Goal: Check status: Check status

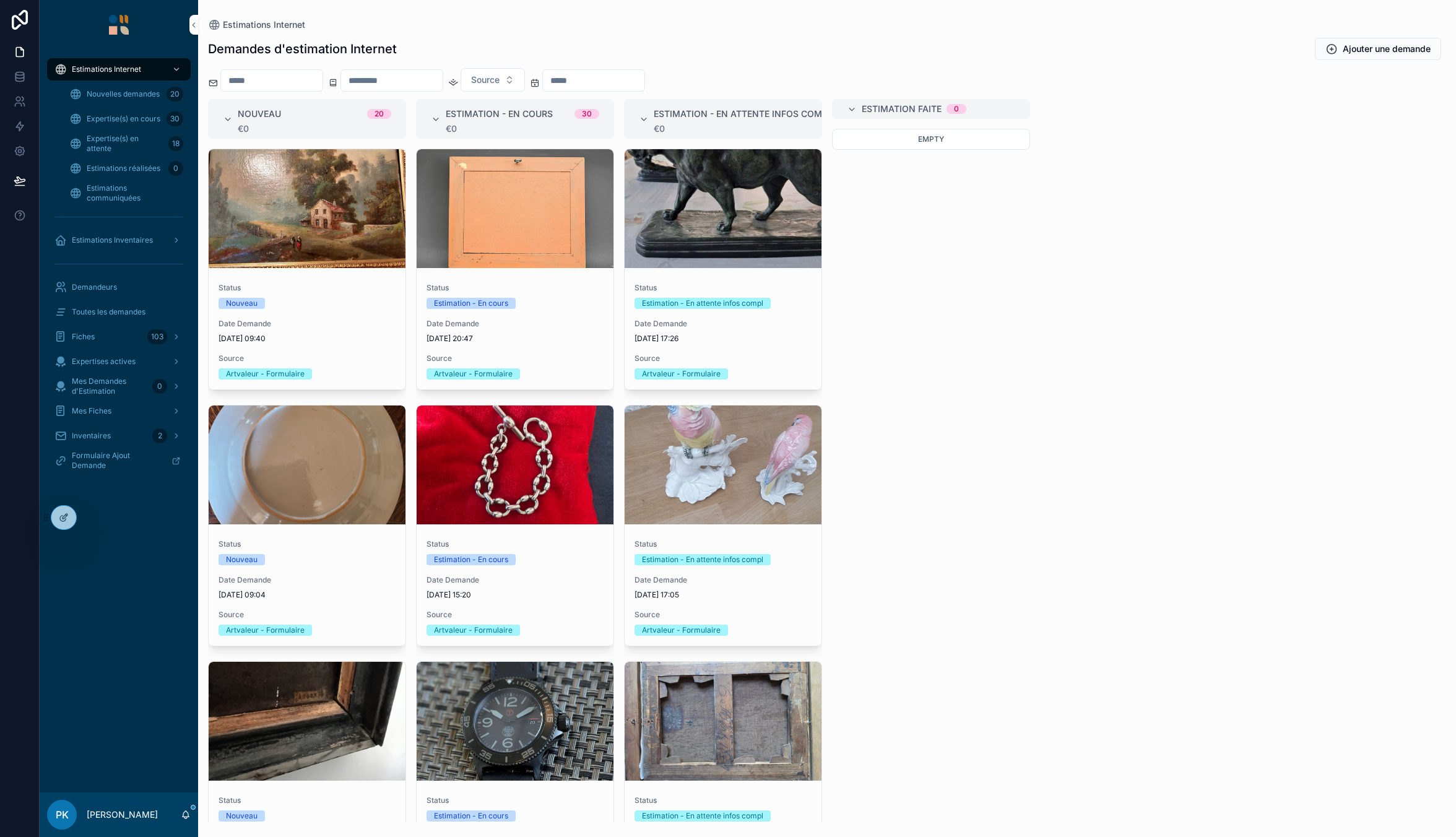
click at [130, 119] on span "Expertise(s) en cours" at bounding box center [124, 119] width 74 height 10
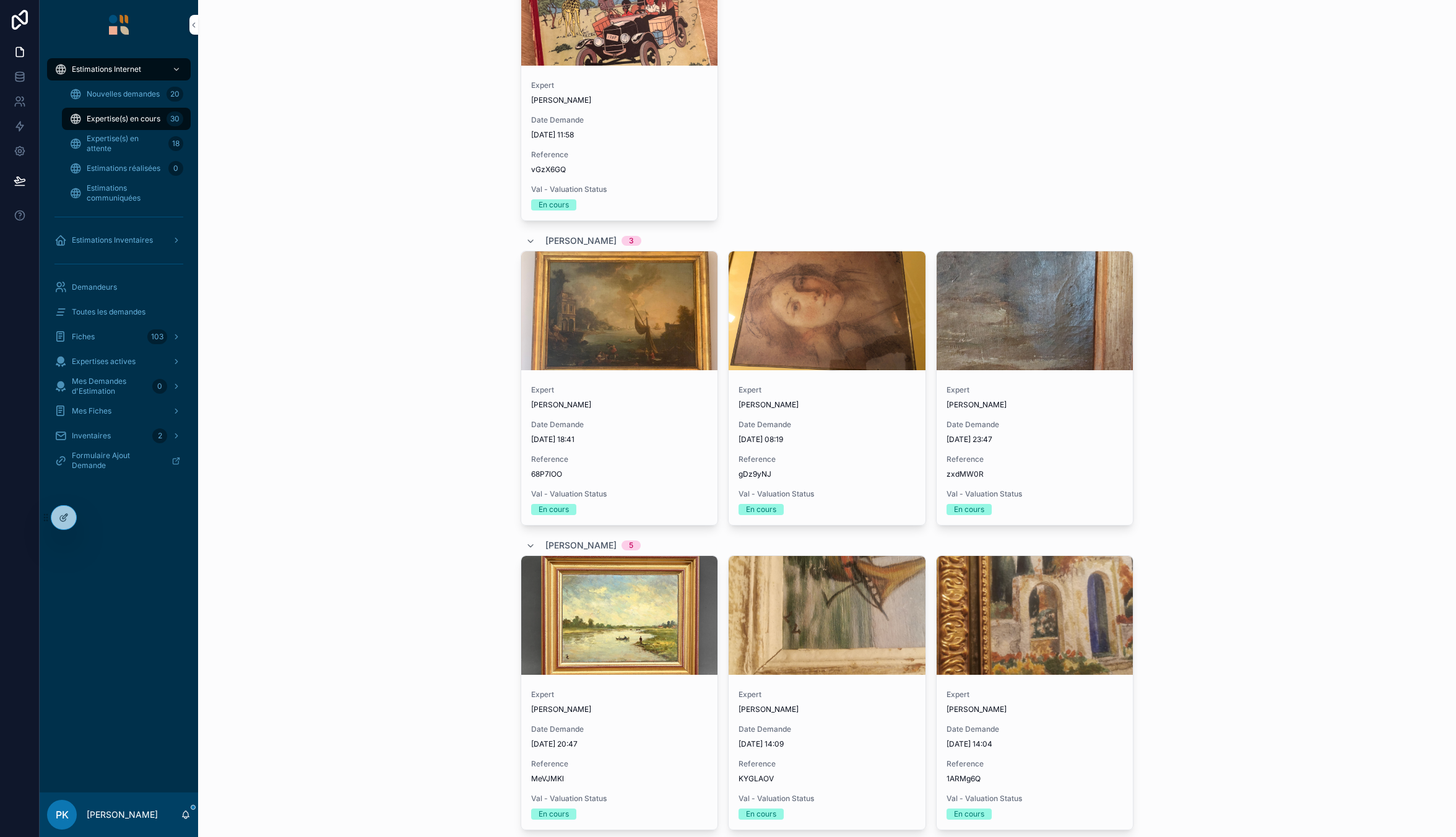
scroll to position [3492, 0]
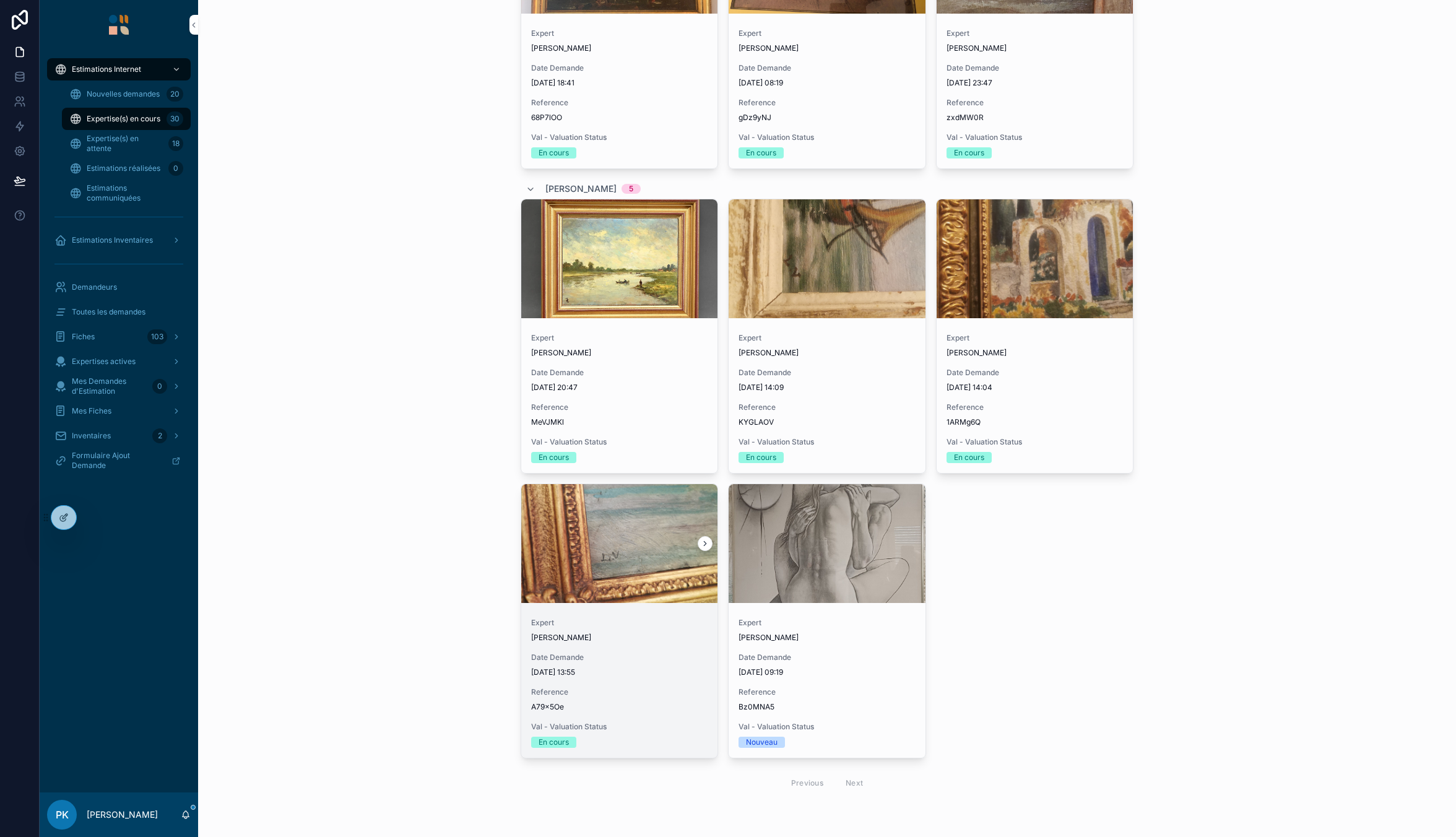
click at [702, 546] on icon "scrollable content" at bounding box center [706, 544] width 9 height 9
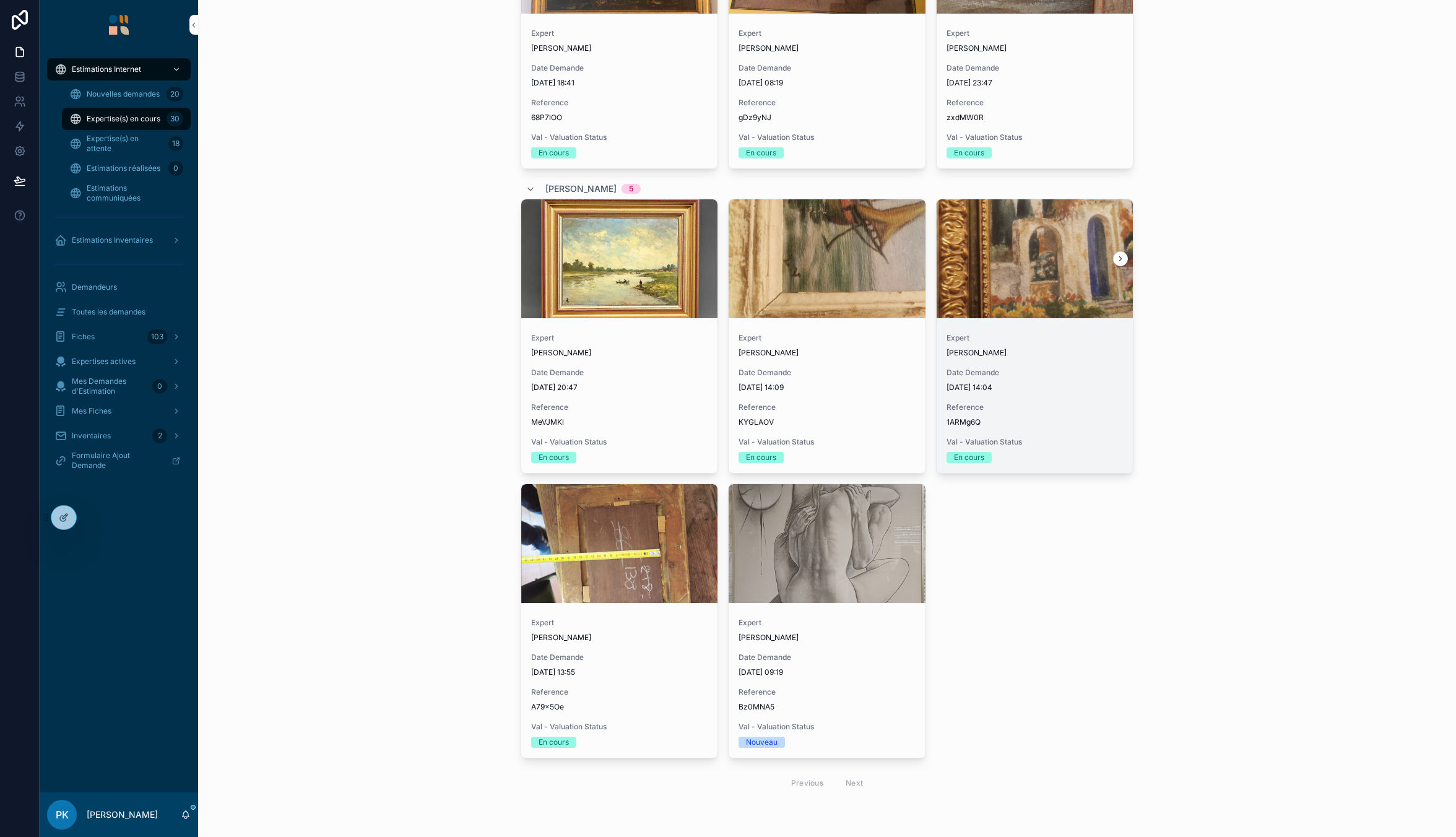
click at [1119, 258] on icon "scrollable content" at bounding box center [1121, 259] width 9 height 9
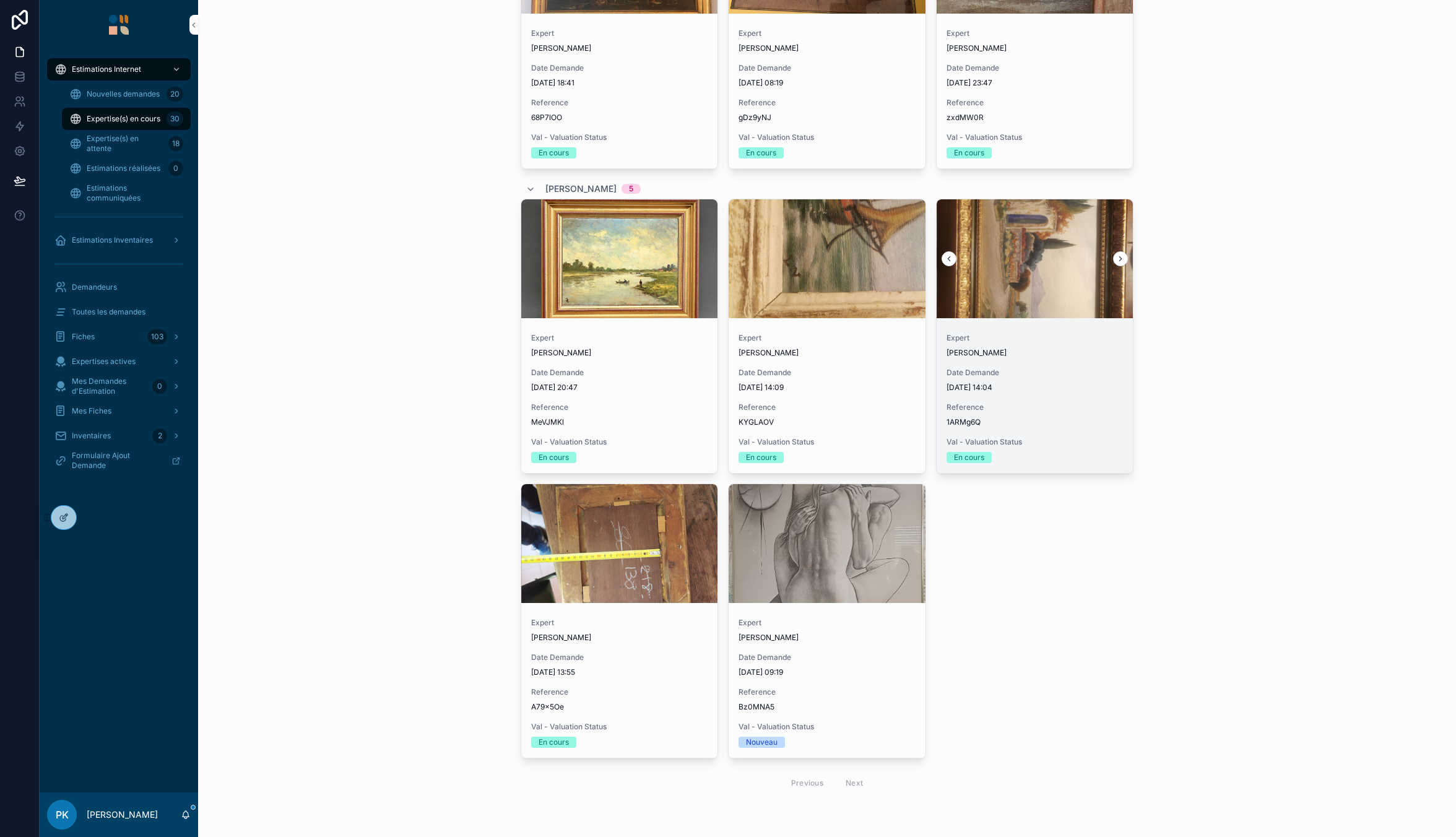
click at [1119, 258] on icon "scrollable content" at bounding box center [1121, 259] width 9 height 9
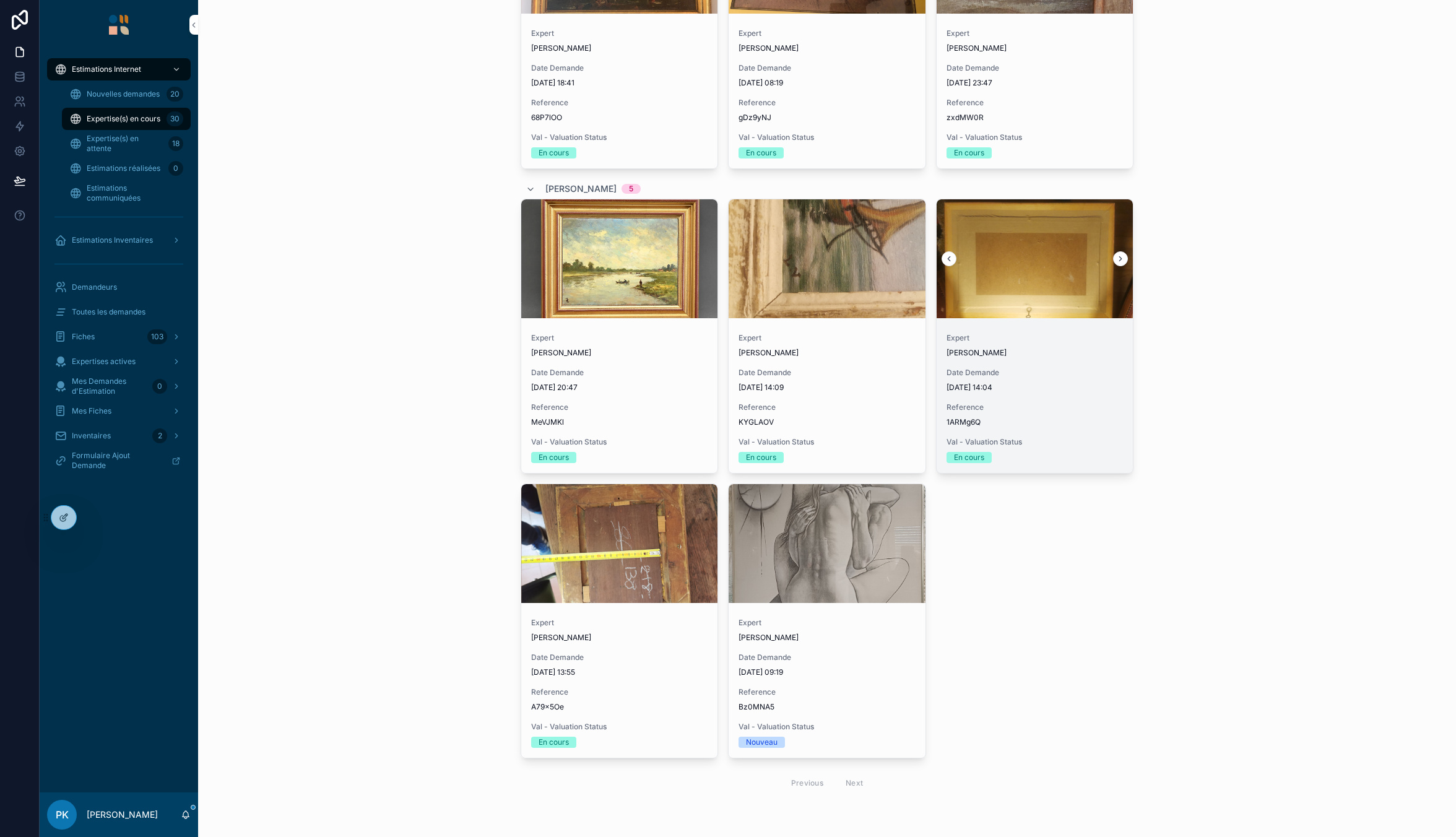
click at [1119, 258] on icon "scrollable content" at bounding box center [1121, 259] width 9 height 9
click at [1119, 258] on div "scrollable content" at bounding box center [1035, 259] width 197 height 15
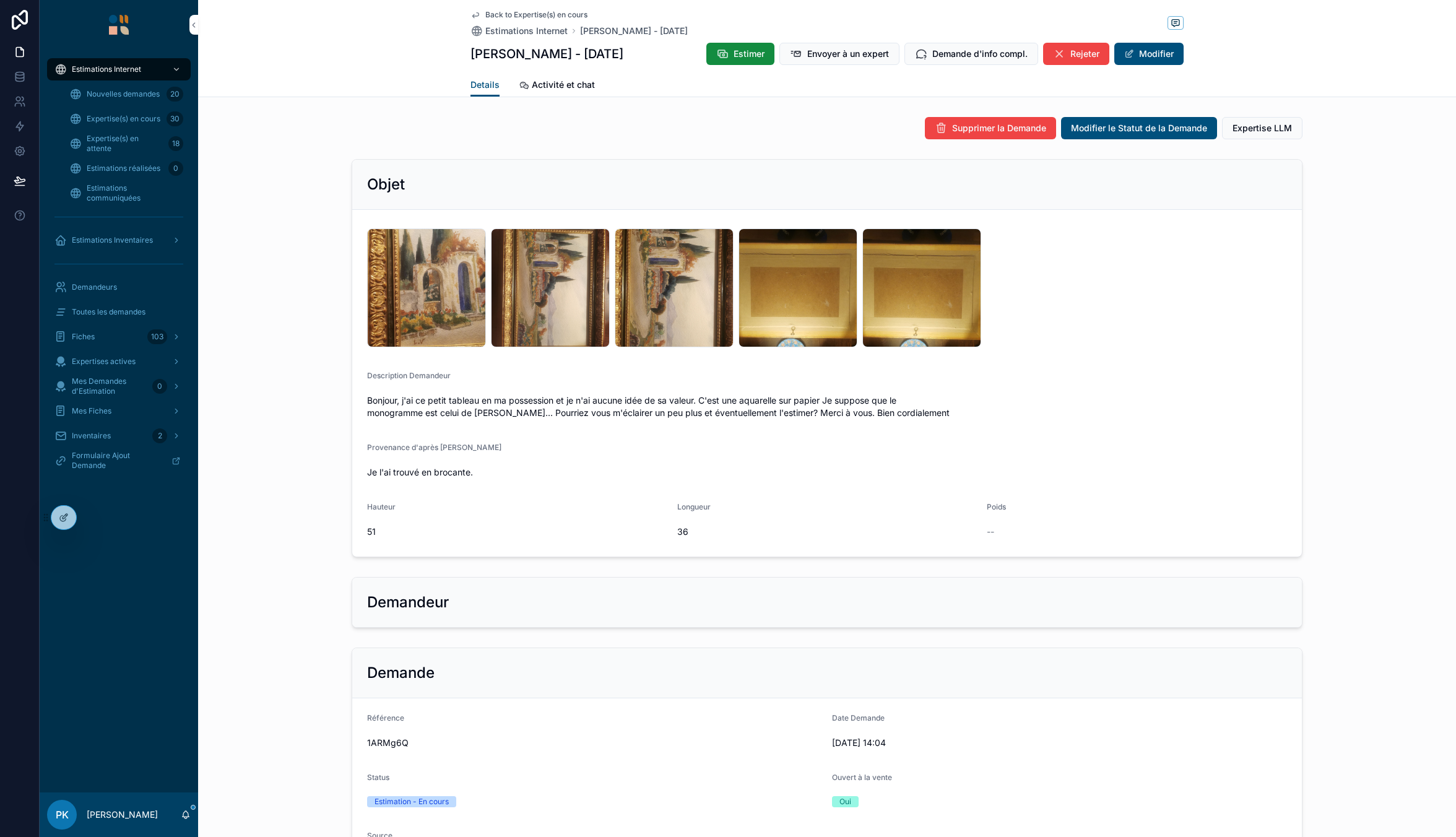
click at [130, 169] on span "Estimations réalisées" at bounding box center [124, 169] width 74 height 10
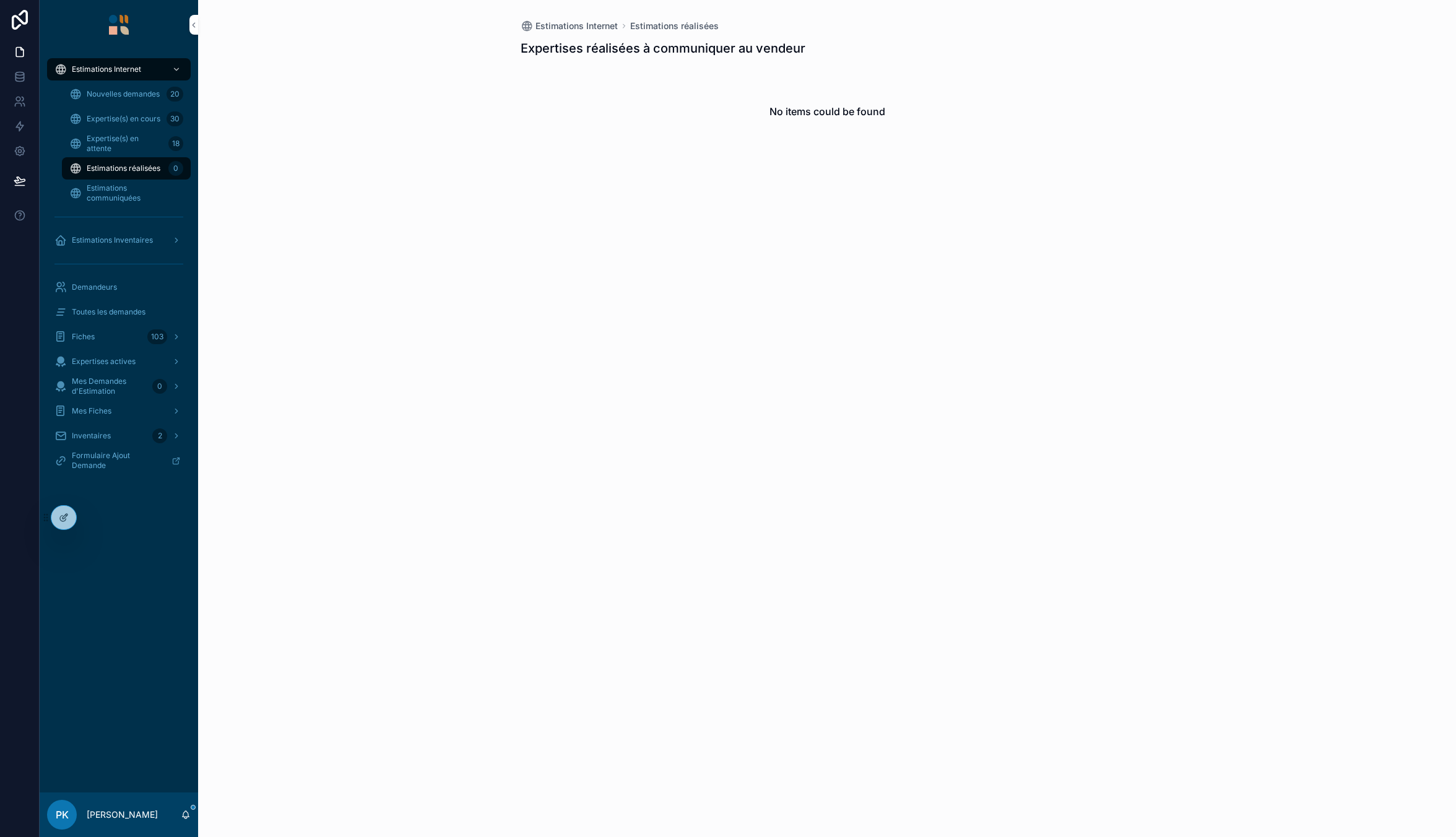
click at [111, 149] on span "Expertise(s) en attente" at bounding box center [125, 144] width 77 height 20
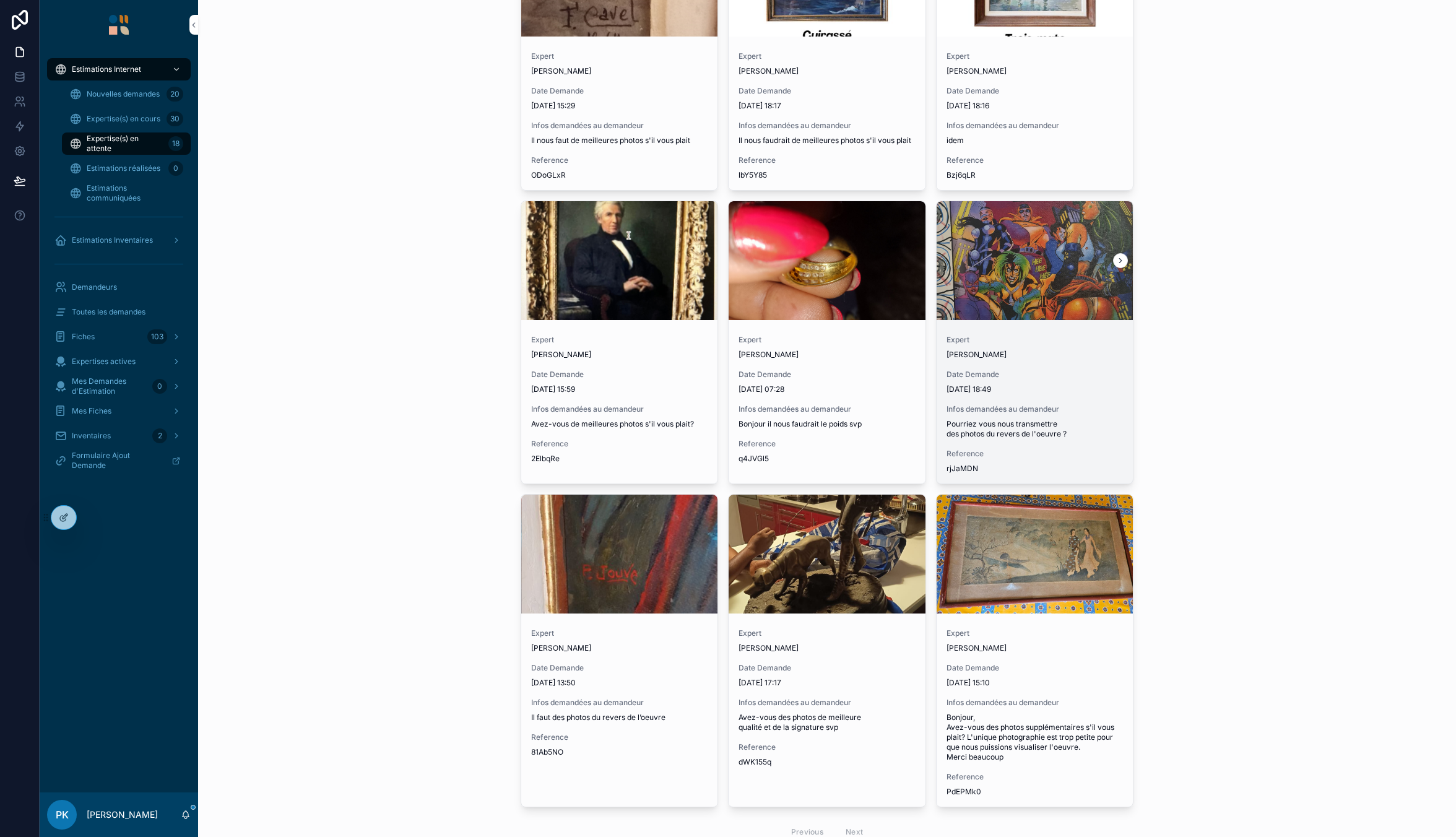
scroll to position [994, 0]
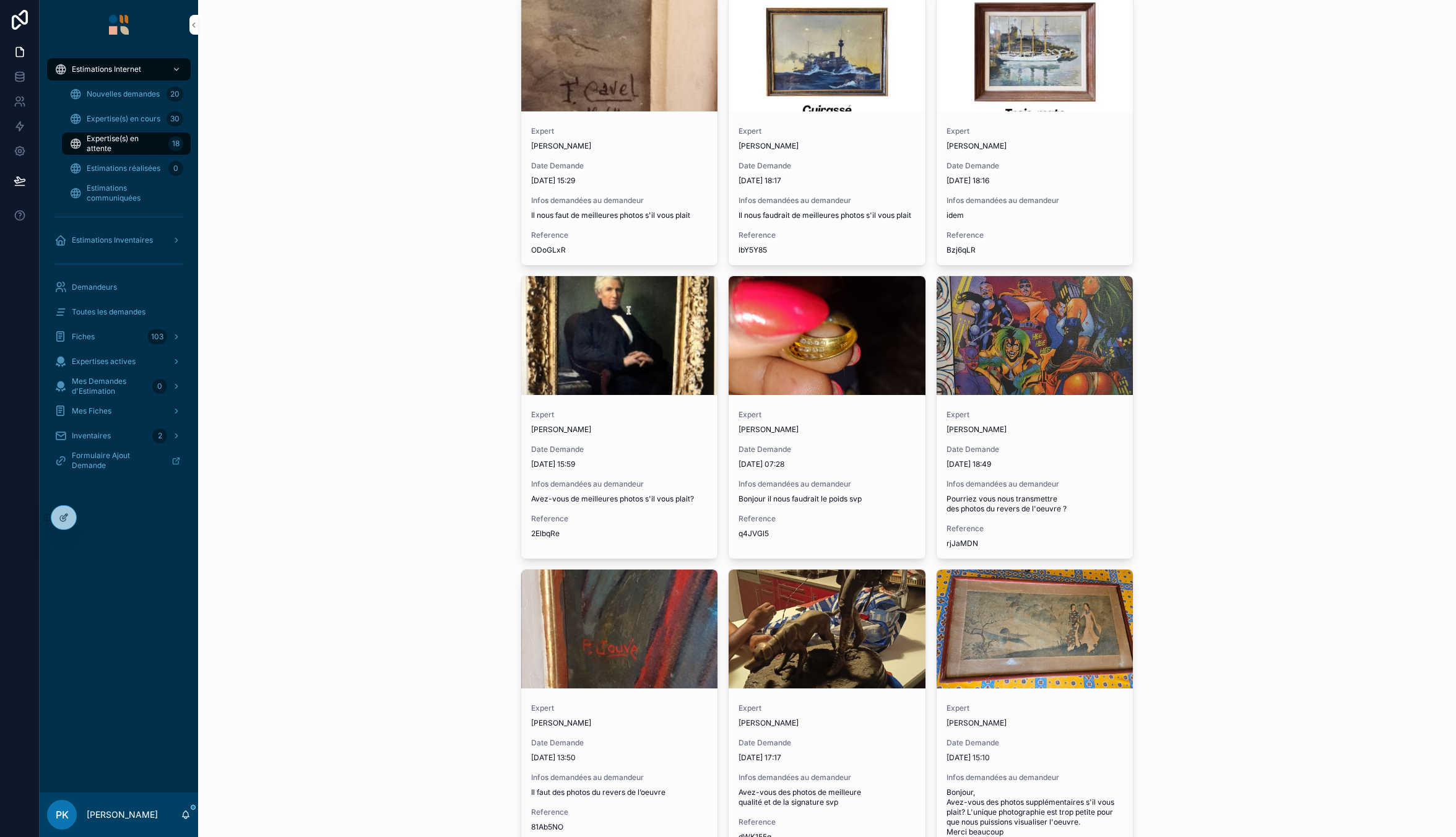
click at [101, 112] on div "Expertise(s) en cours 30" at bounding box center [126, 119] width 114 height 20
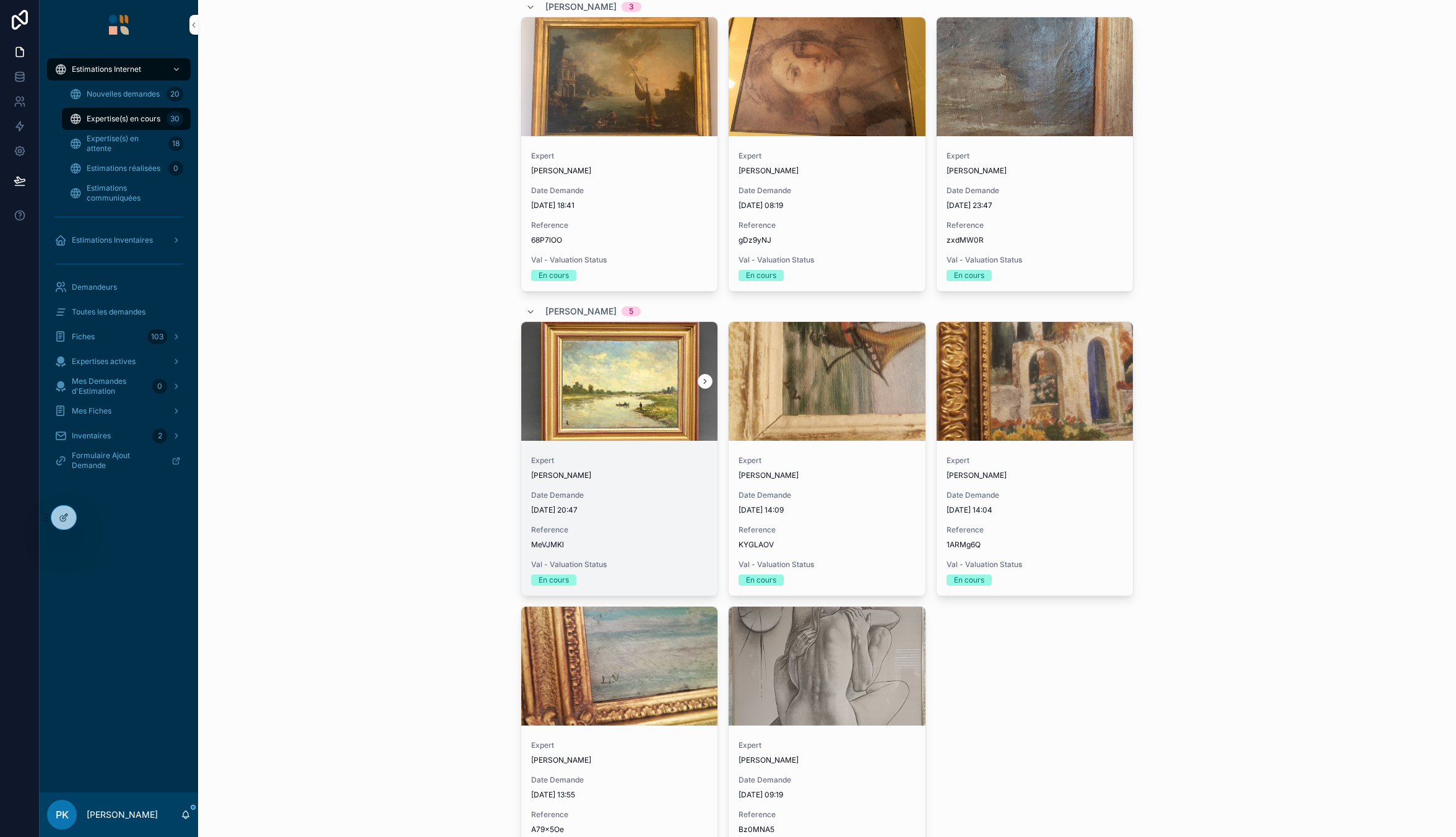
scroll to position [3367, 0]
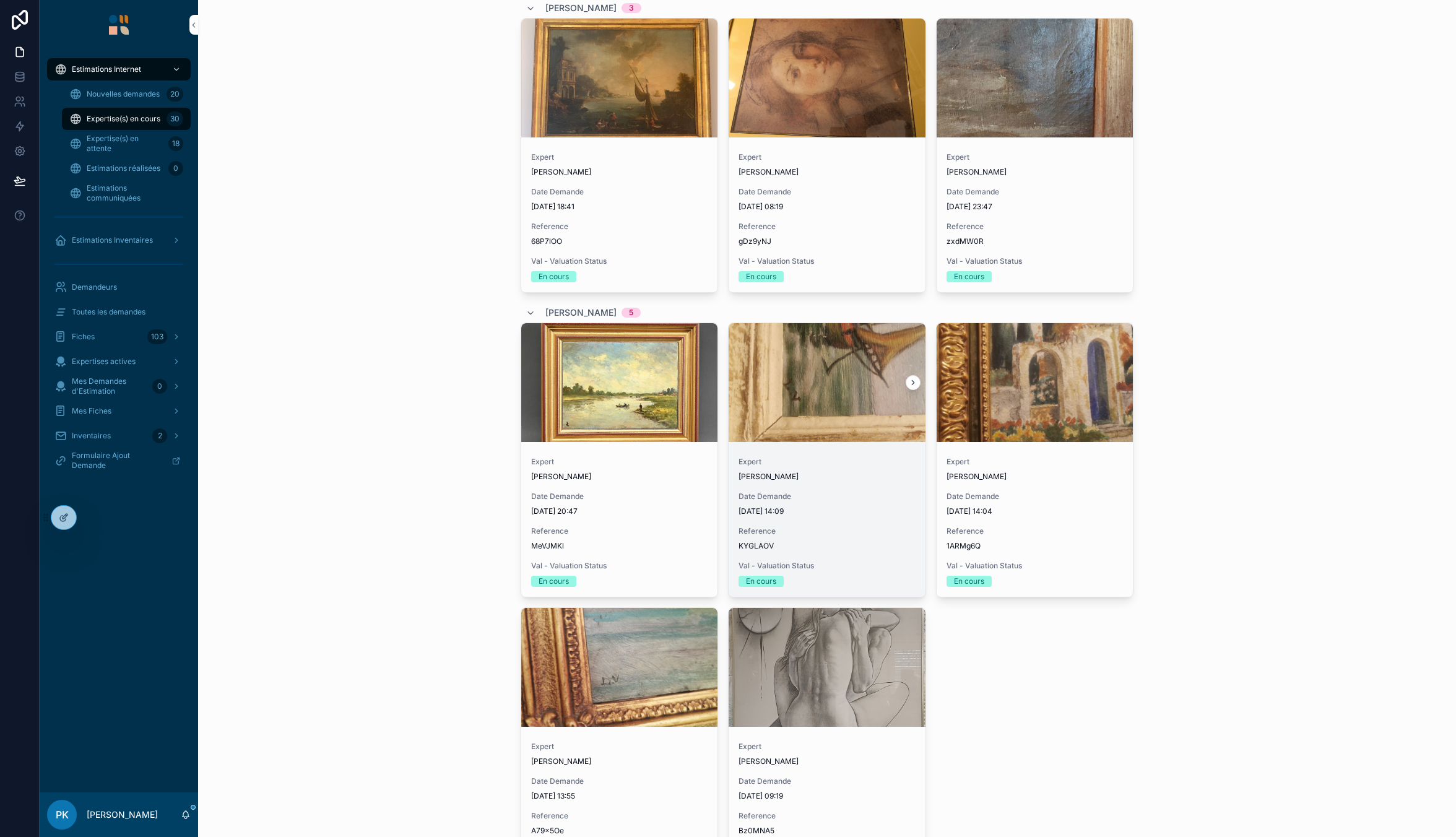
click at [910, 379] on icon "scrollable content" at bounding box center [913, 383] width 9 height 9
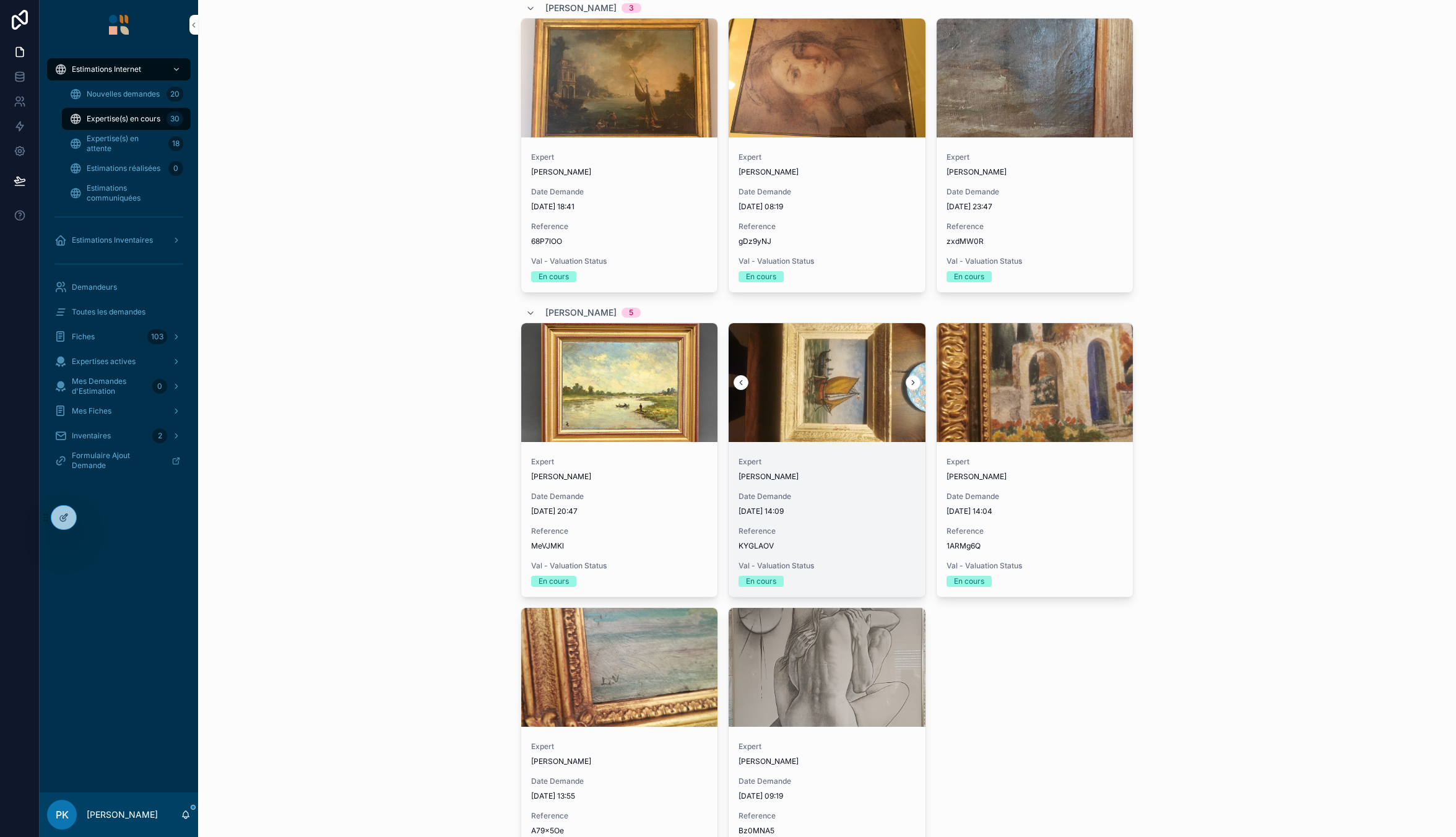
click at [910, 379] on icon "scrollable content" at bounding box center [913, 383] width 9 height 9
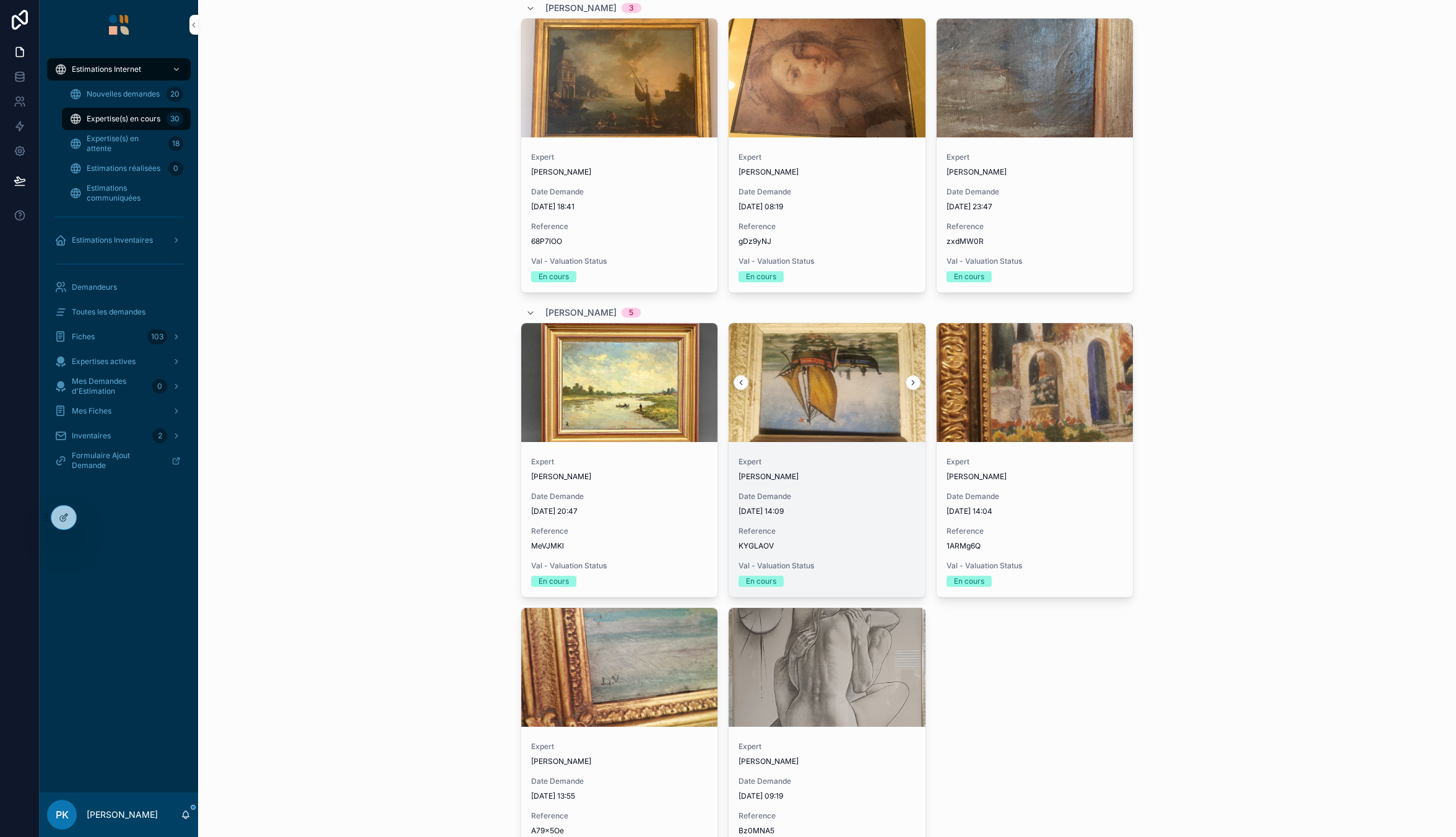
click at [910, 379] on icon "scrollable content" at bounding box center [913, 383] width 9 height 9
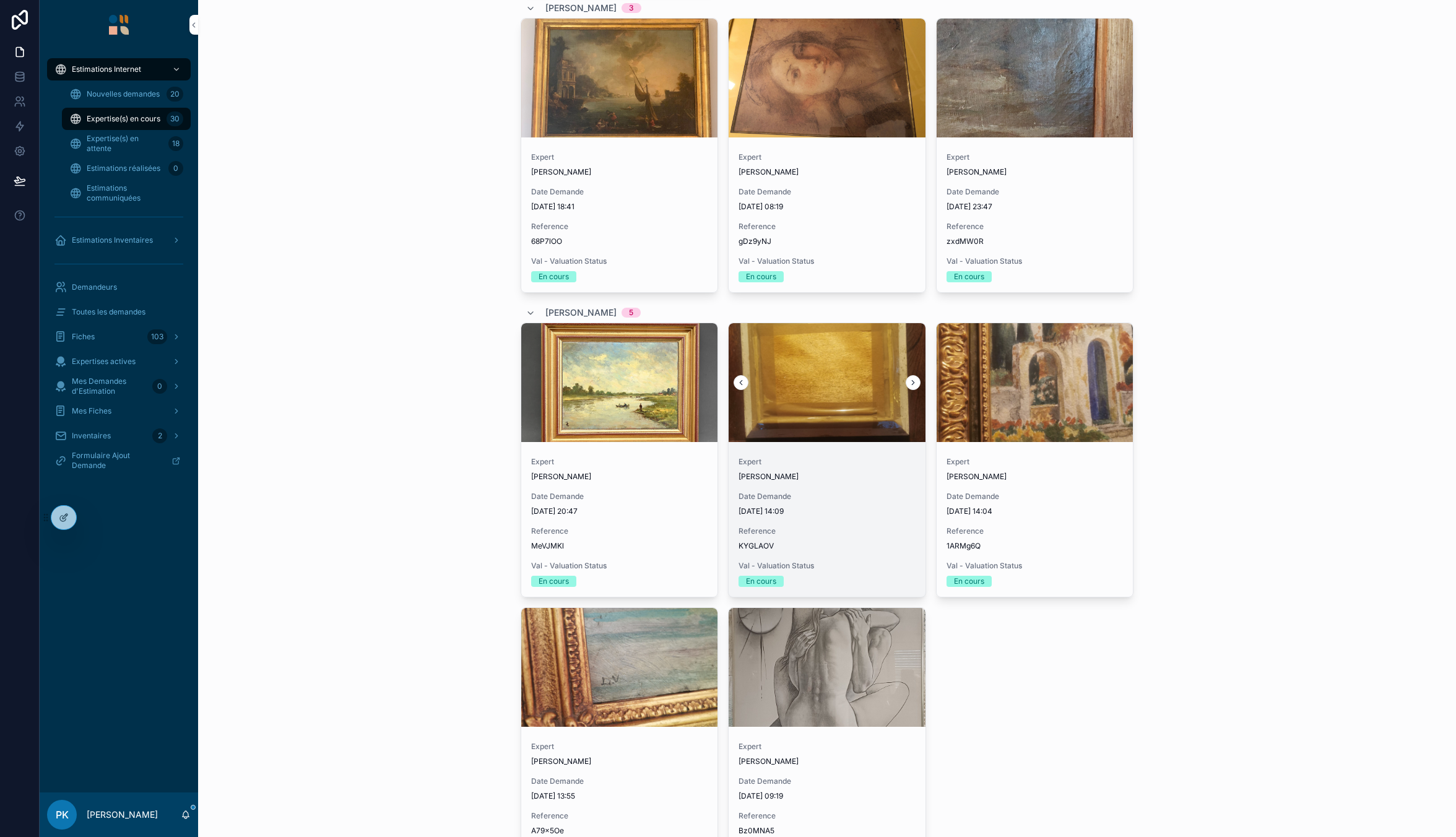
click at [910, 379] on icon "scrollable content" at bounding box center [913, 383] width 9 height 9
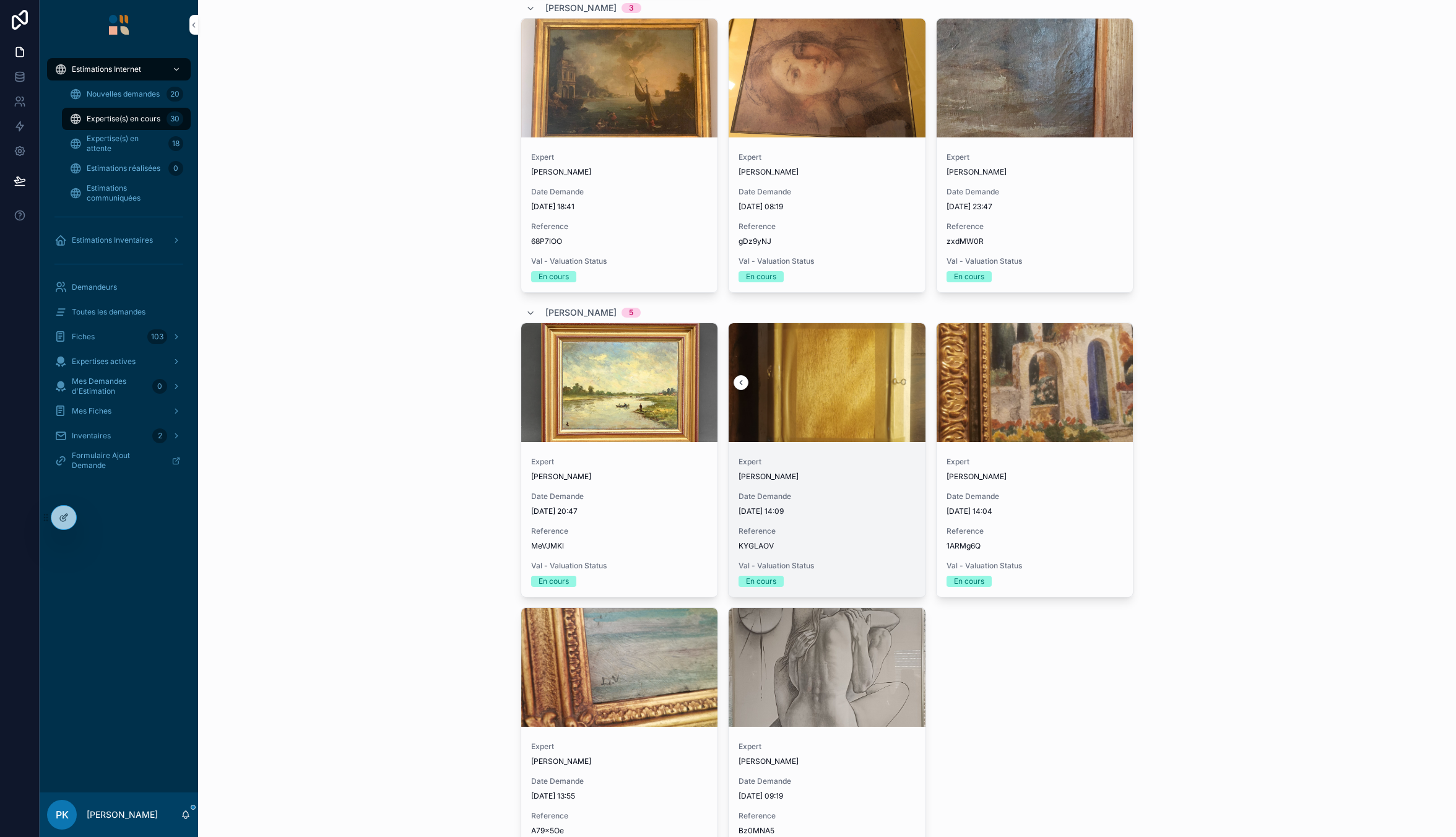
click at [910, 379] on div "scrollable content" at bounding box center [827, 383] width 197 height 15
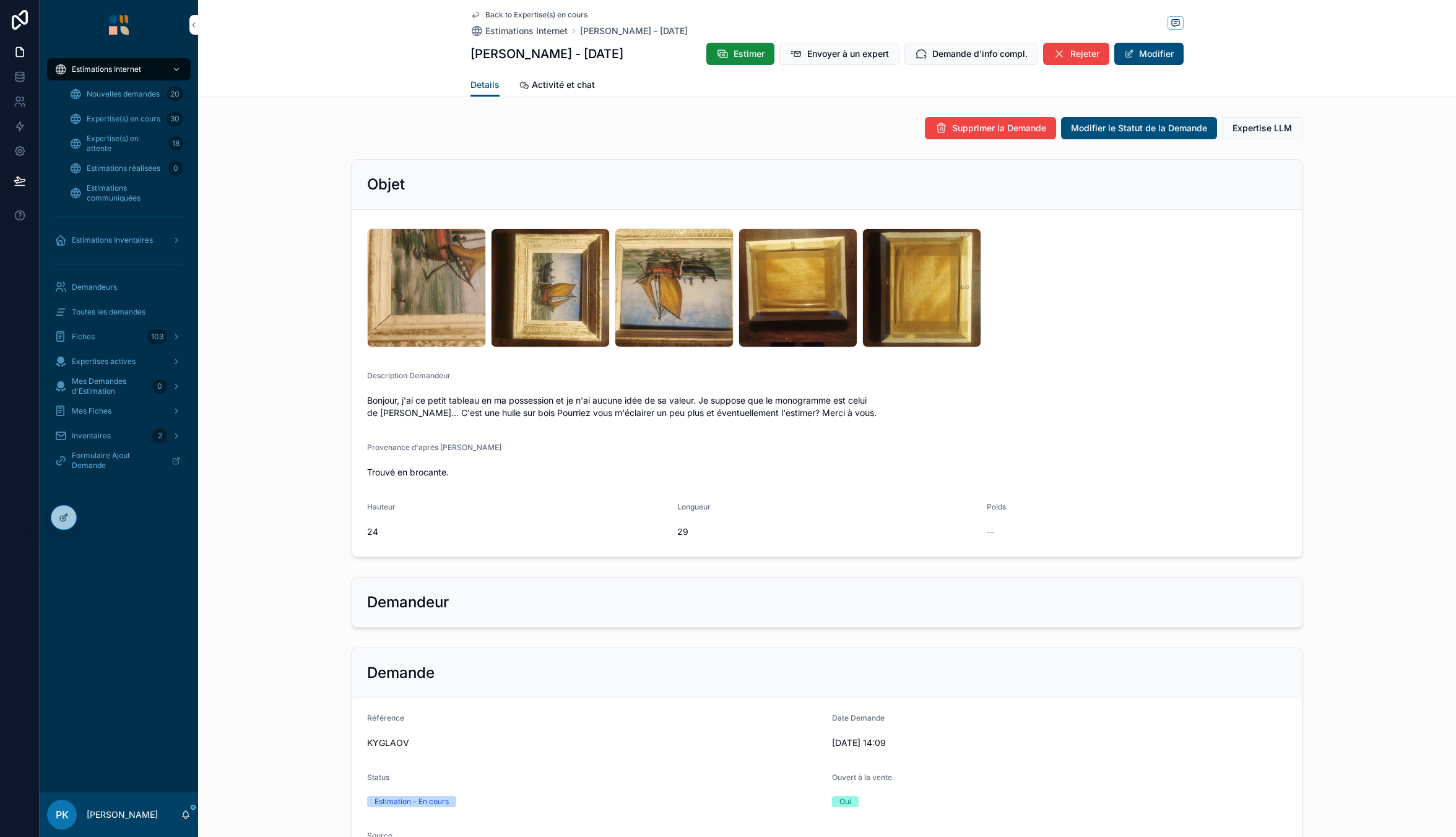
click at [111, 171] on span "Estimations réalisées" at bounding box center [124, 169] width 74 height 10
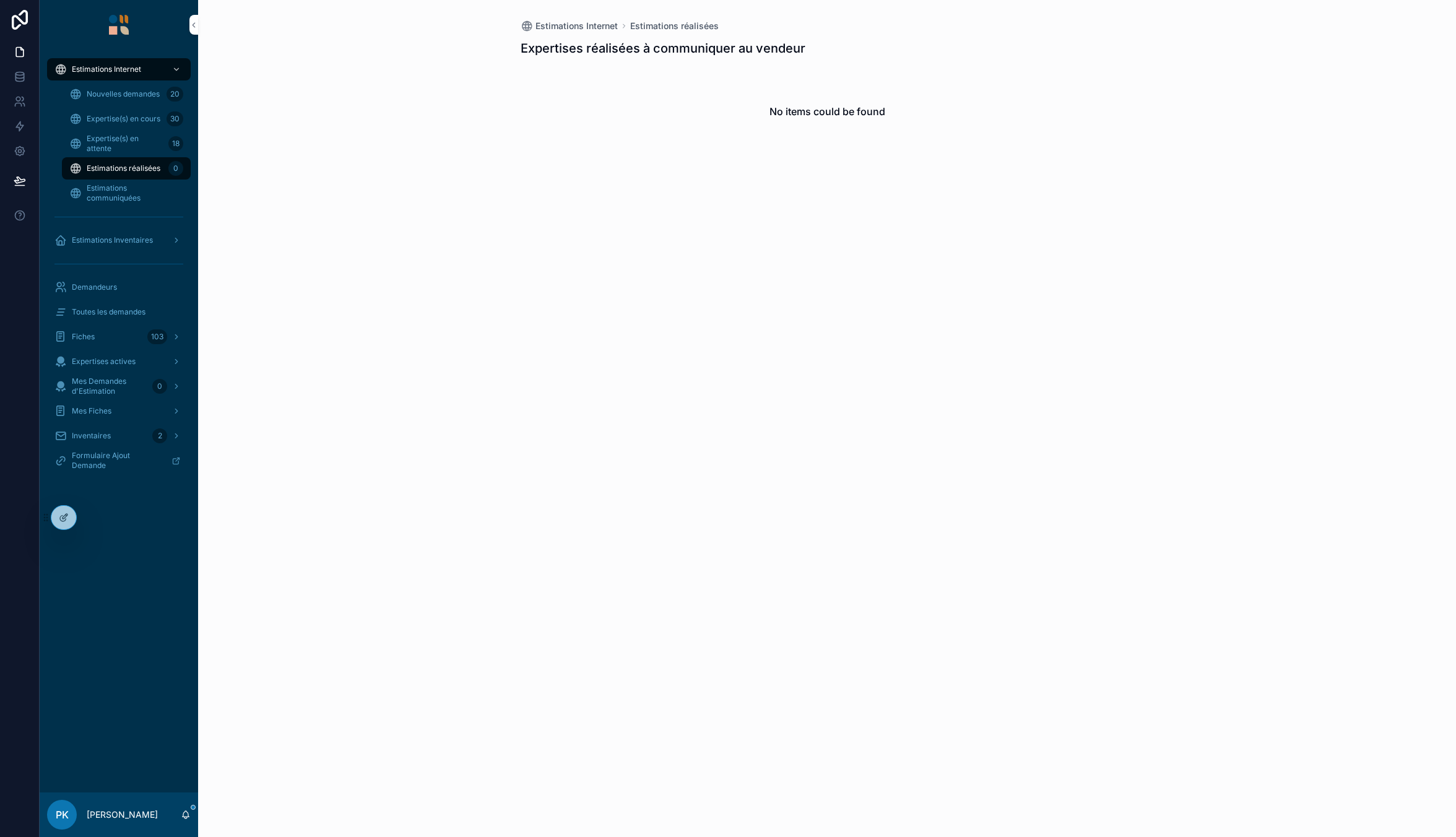
click at [123, 135] on span "Expertise(s) en attente" at bounding box center [125, 144] width 77 height 20
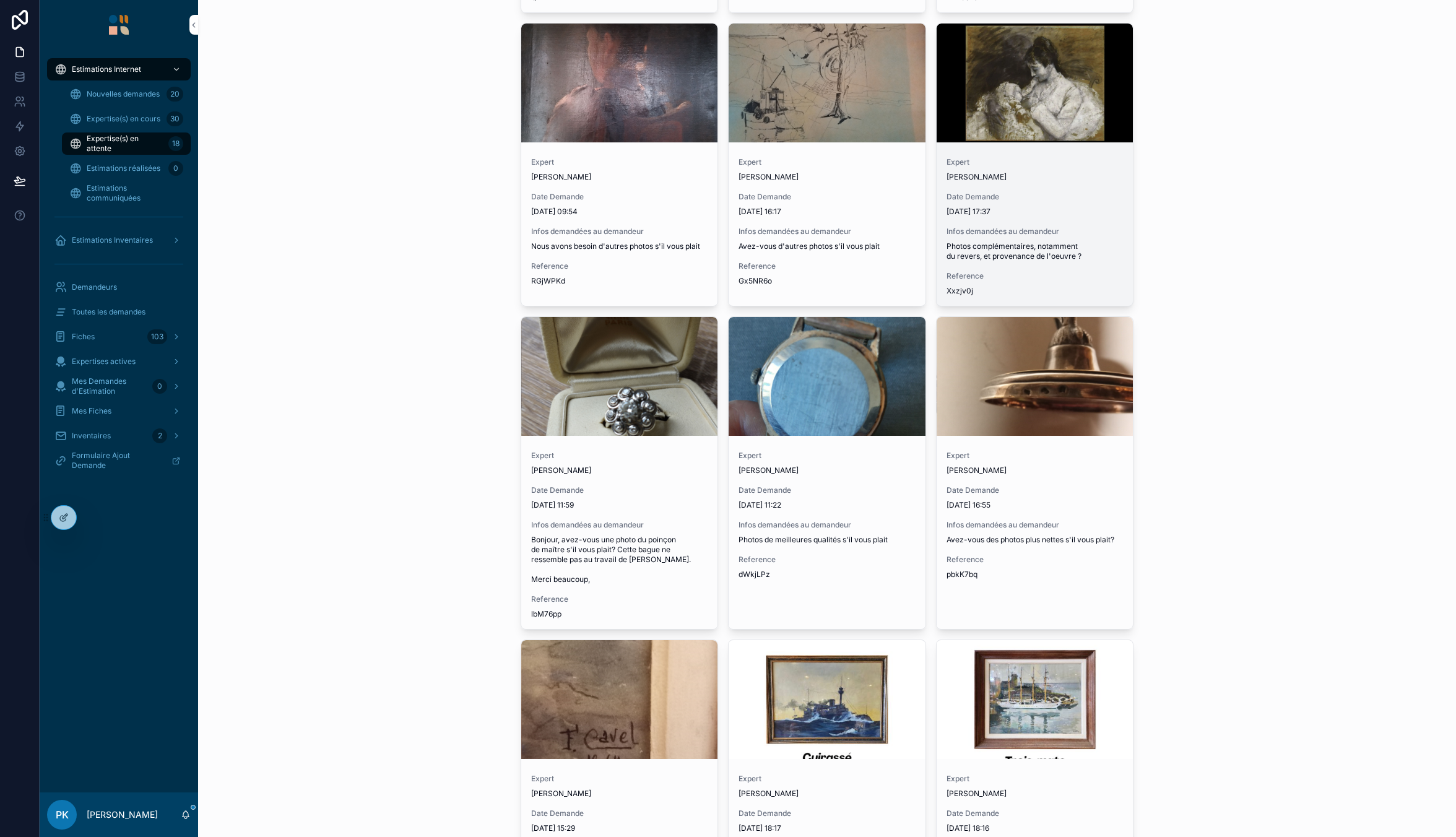
scroll to position [1117, 0]
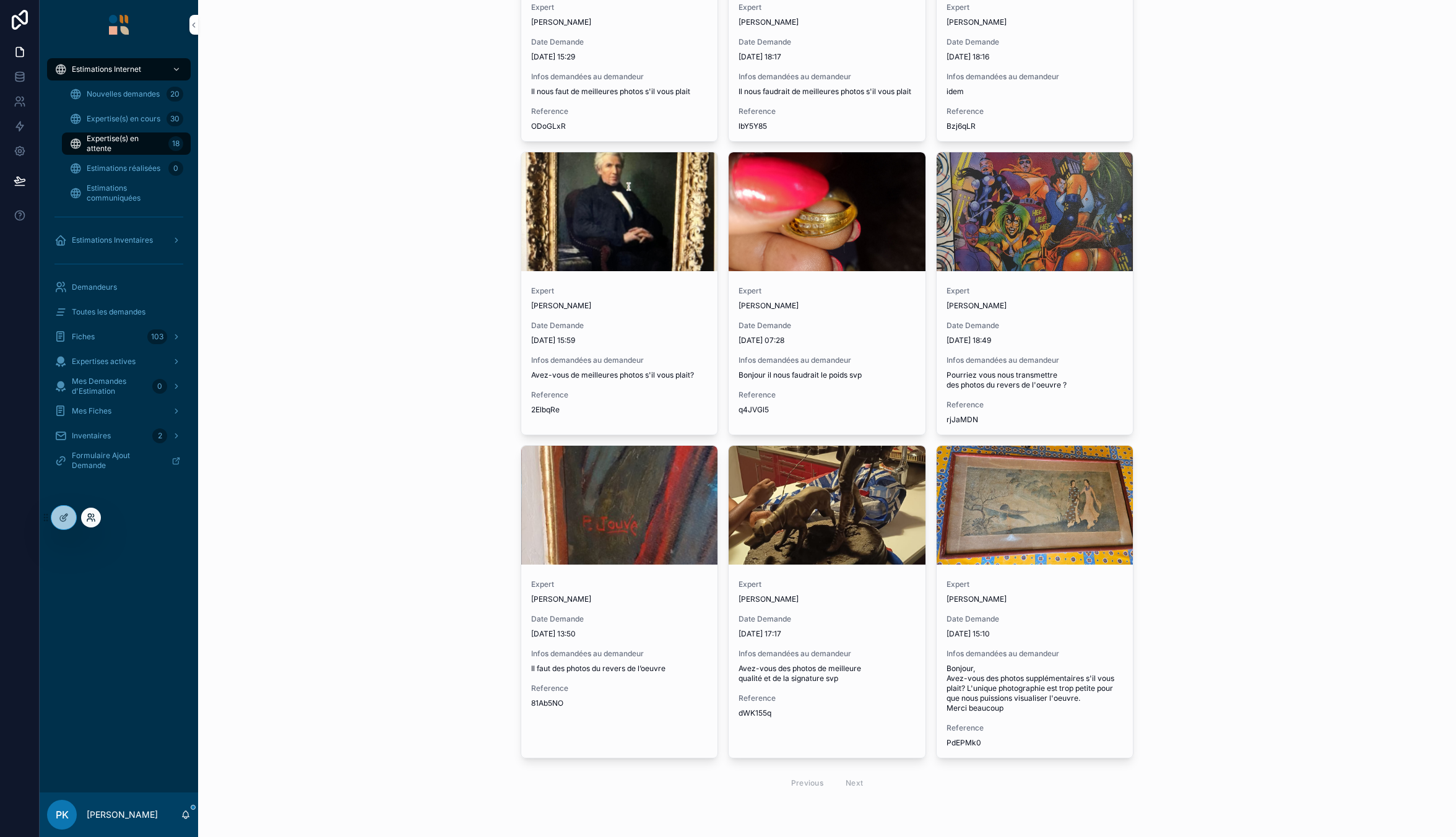
click at [94, 516] on icon at bounding box center [94, 515] width 1 height 3
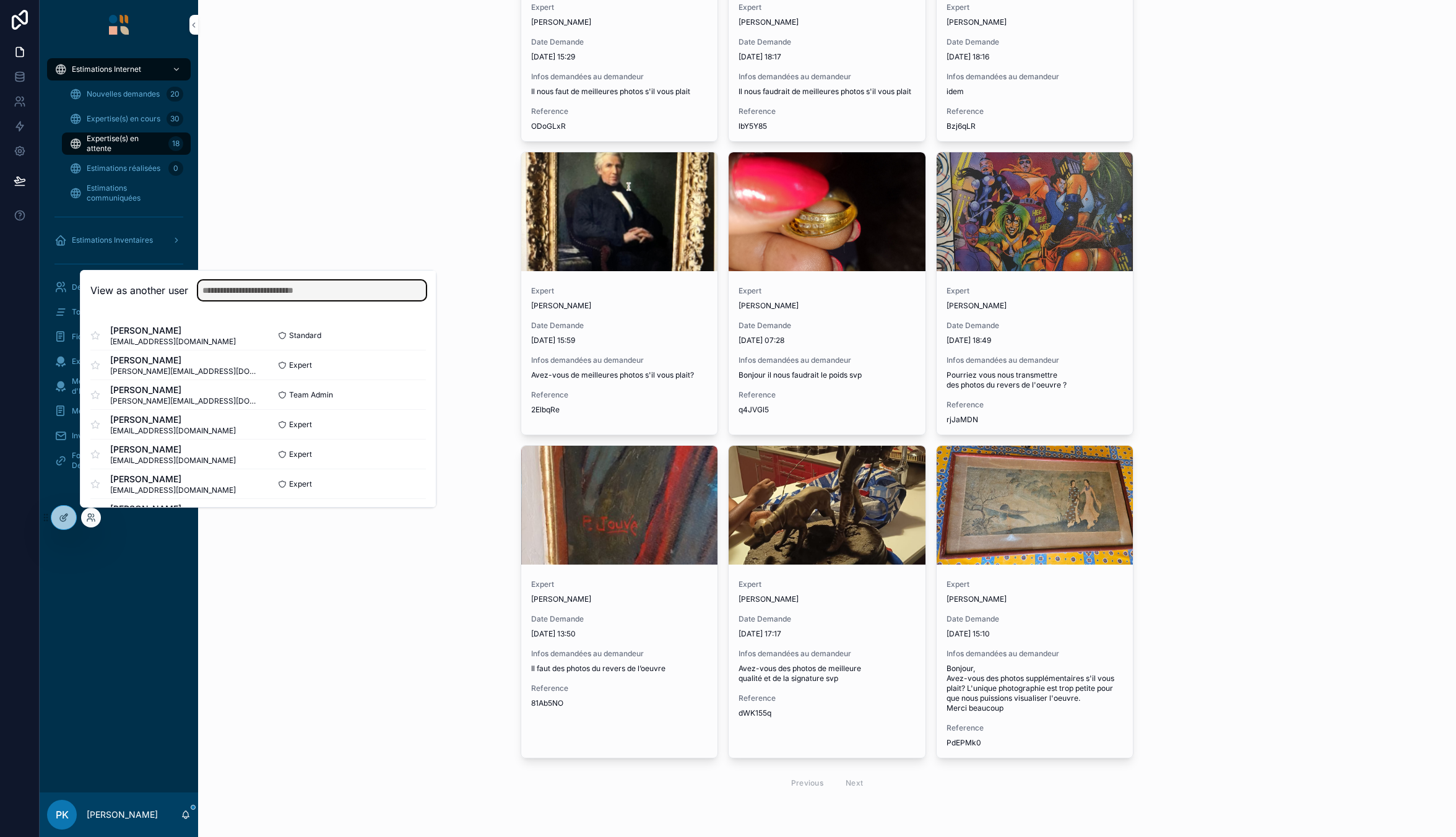
click at [323, 293] on input "text" at bounding box center [312, 290] width 228 height 20
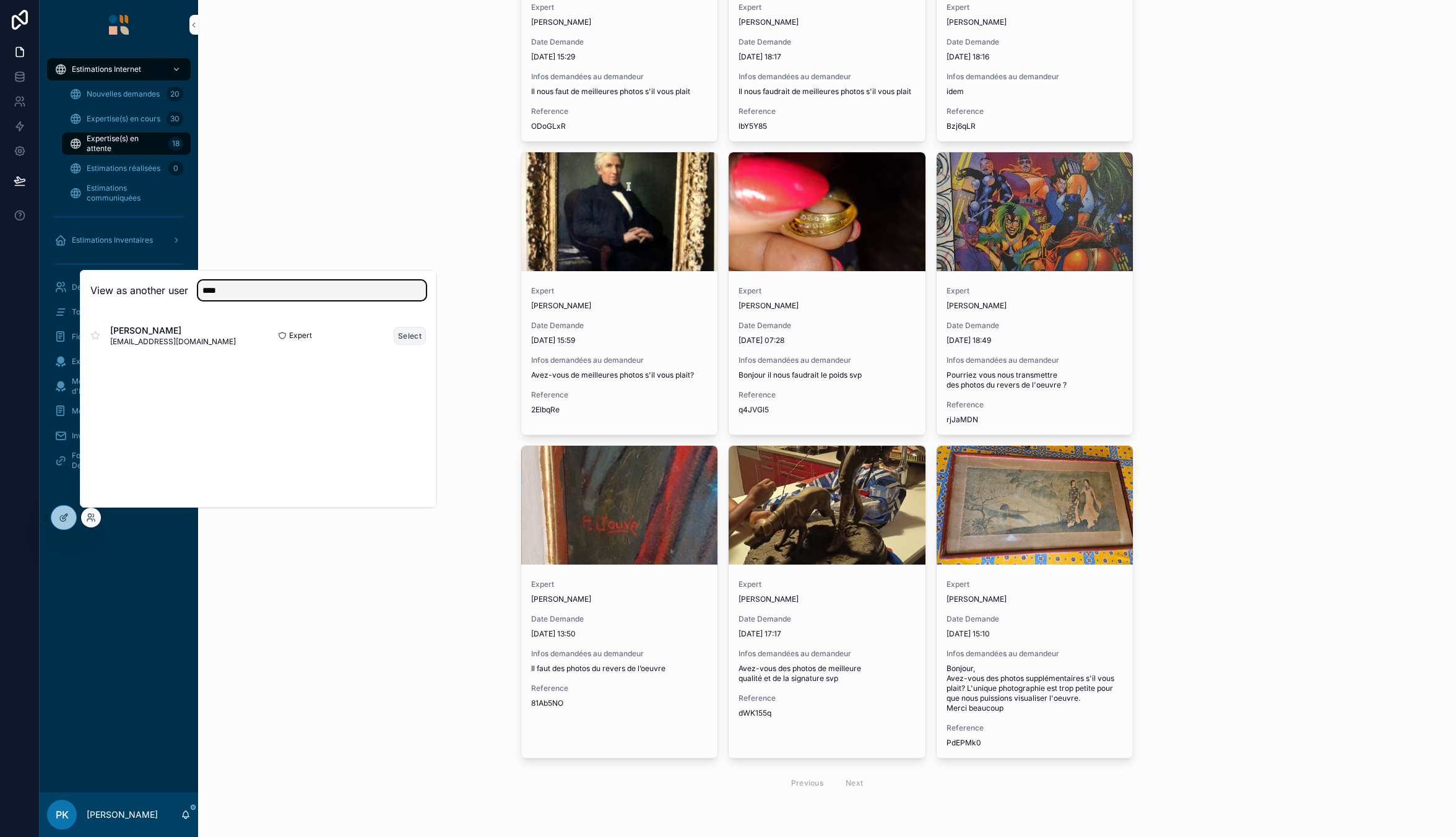
type input "****"
click at [401, 335] on button "Select" at bounding box center [410, 336] width 32 height 18
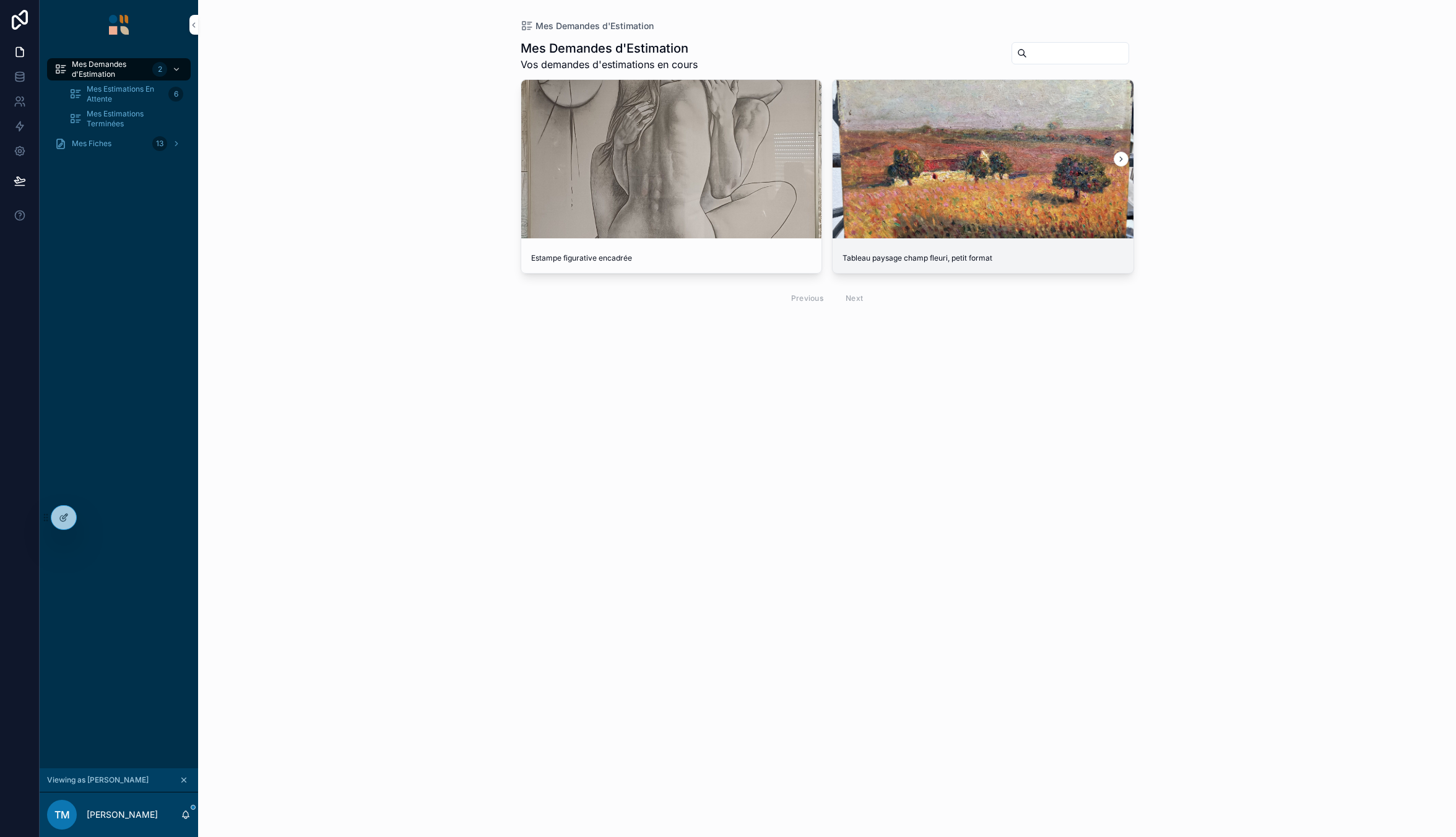
click at [977, 145] on div "scrollable content" at bounding box center [983, 159] width 301 height 159
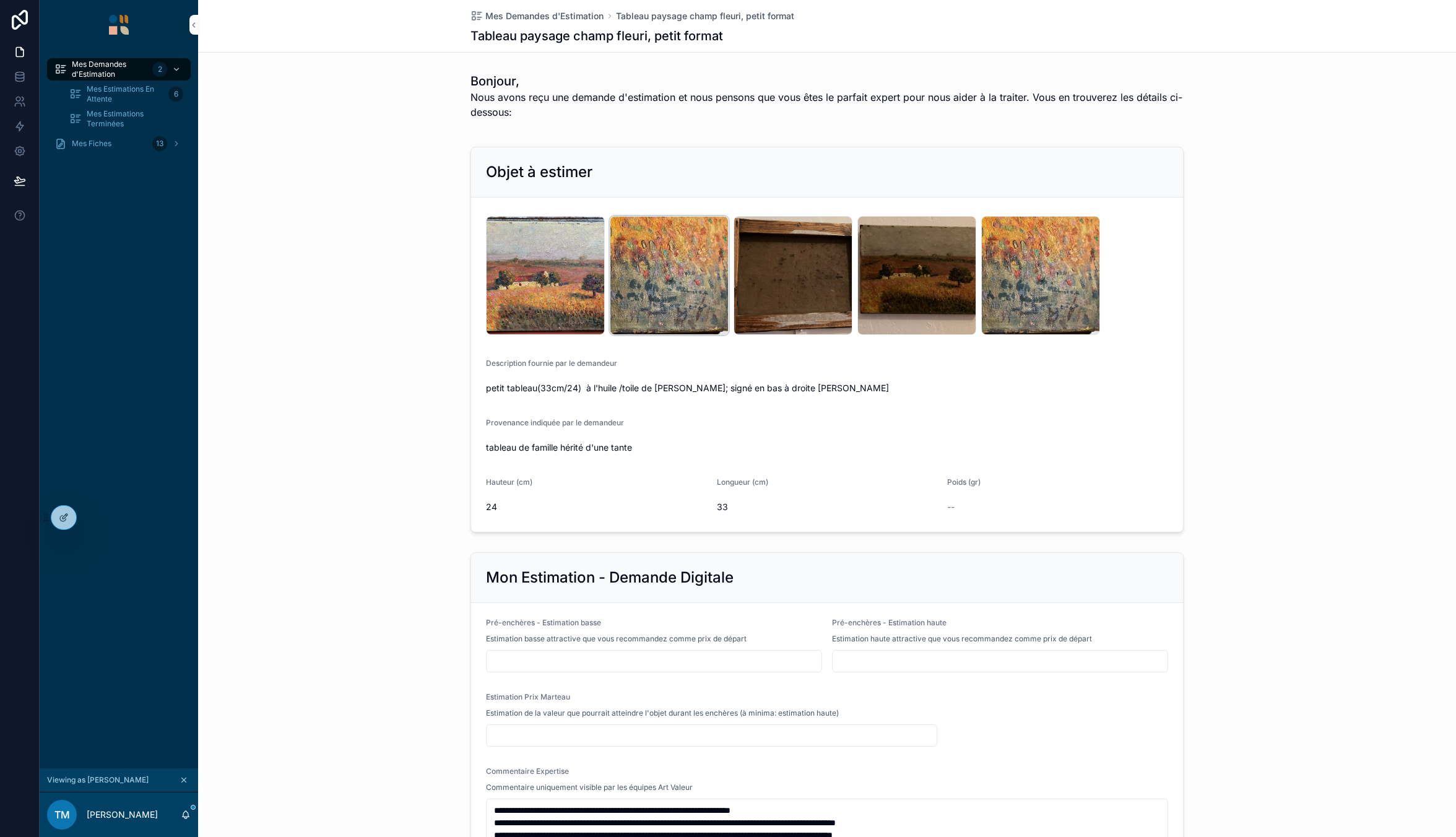
click at [692, 272] on div "IMG_7245(1) .jpg" at bounding box center [669, 275] width 119 height 119
